Goal: Task Accomplishment & Management: Manage account settings

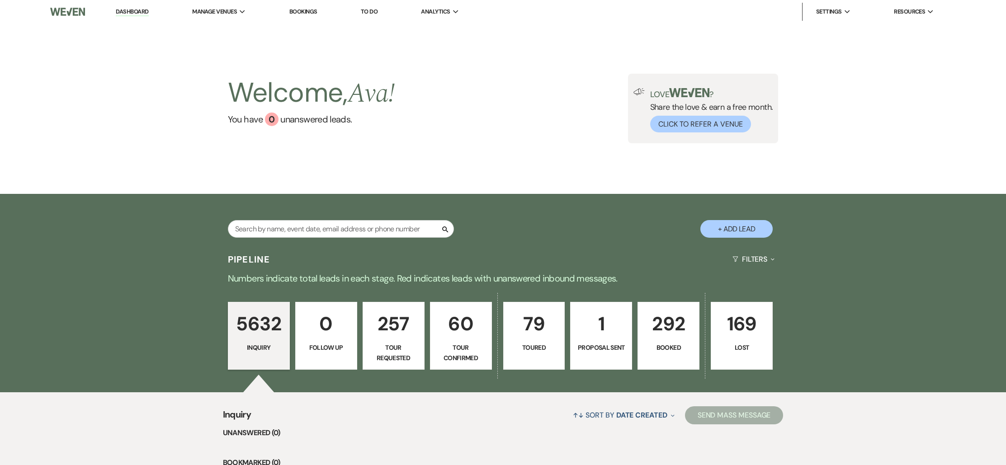
click at [659, 332] on p "292" at bounding box center [669, 324] width 50 height 30
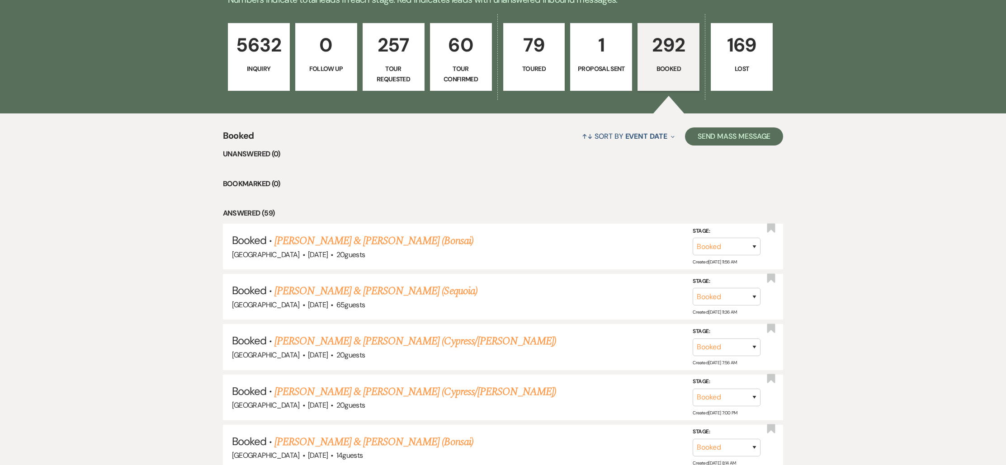
scroll to position [321, 0]
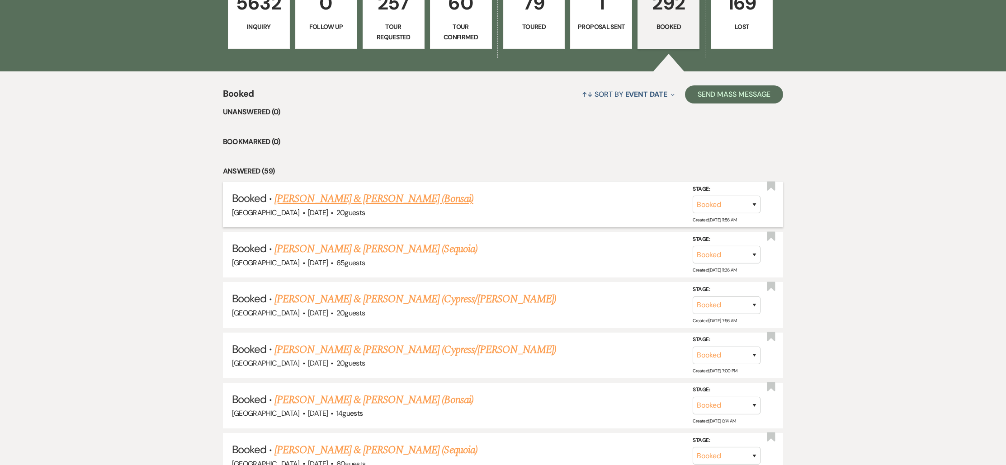
click at [324, 201] on link "[PERSON_NAME] & [PERSON_NAME] (Bonsai)" at bounding box center [374, 199] width 199 height 16
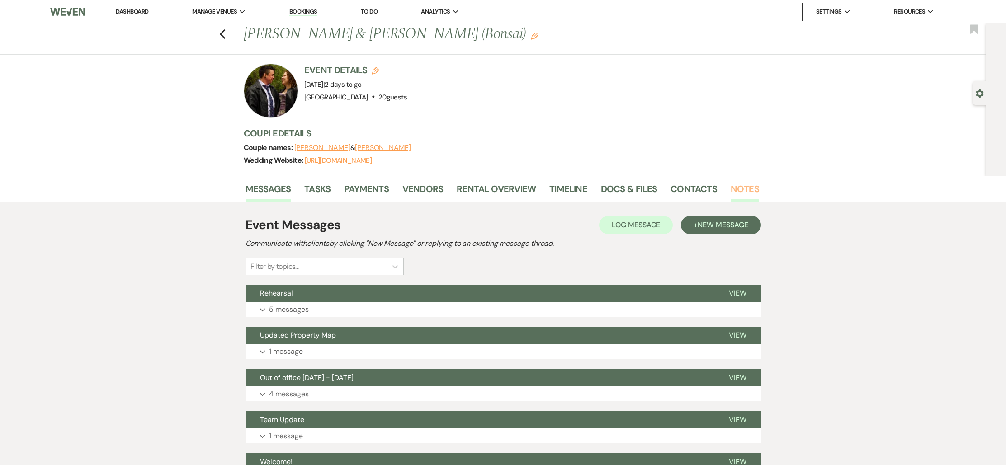
click at [742, 185] on link "Notes" at bounding box center [745, 192] width 28 height 20
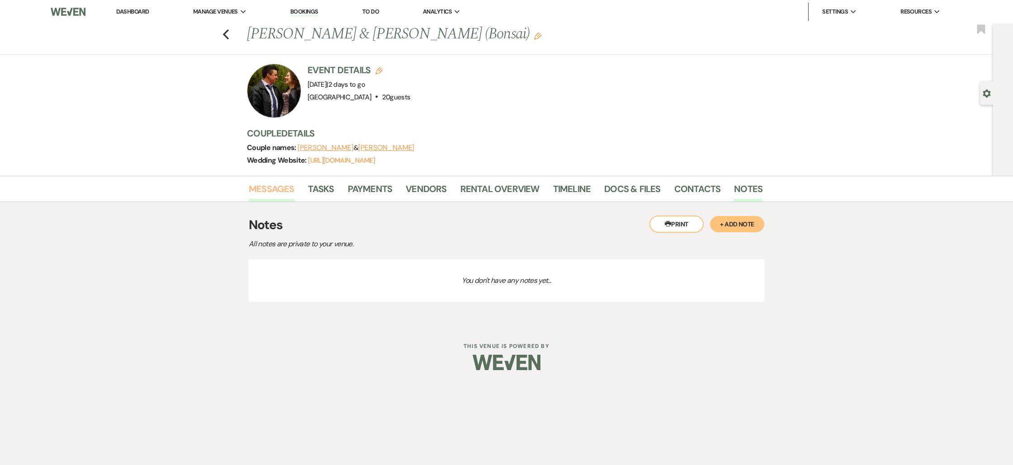
click at [256, 196] on link "Messages" at bounding box center [272, 192] width 46 height 20
